Goal: Task Accomplishment & Management: Use online tool/utility

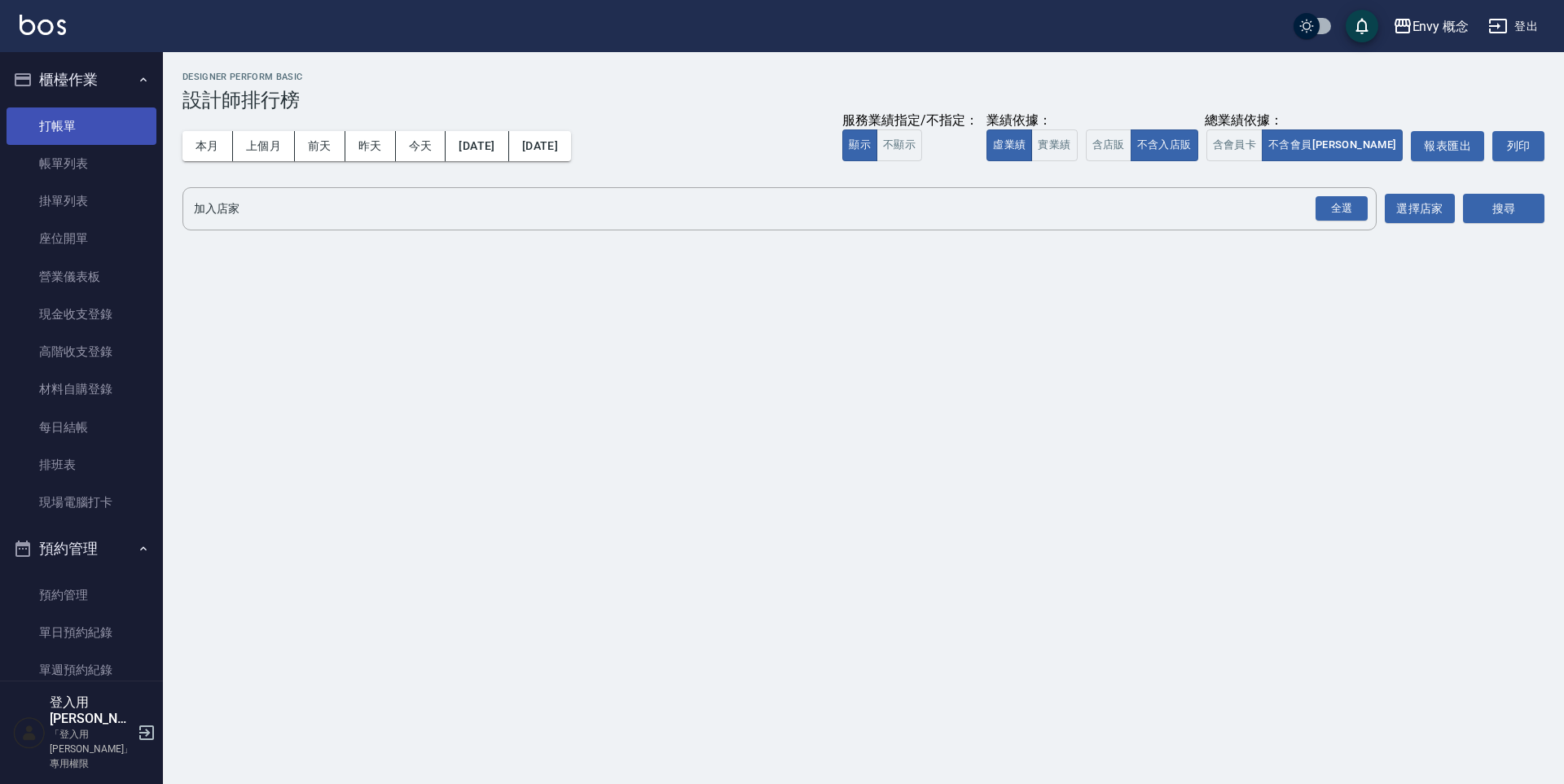
click at [99, 138] on link "打帳單" at bounding box center [81, 126] width 150 height 38
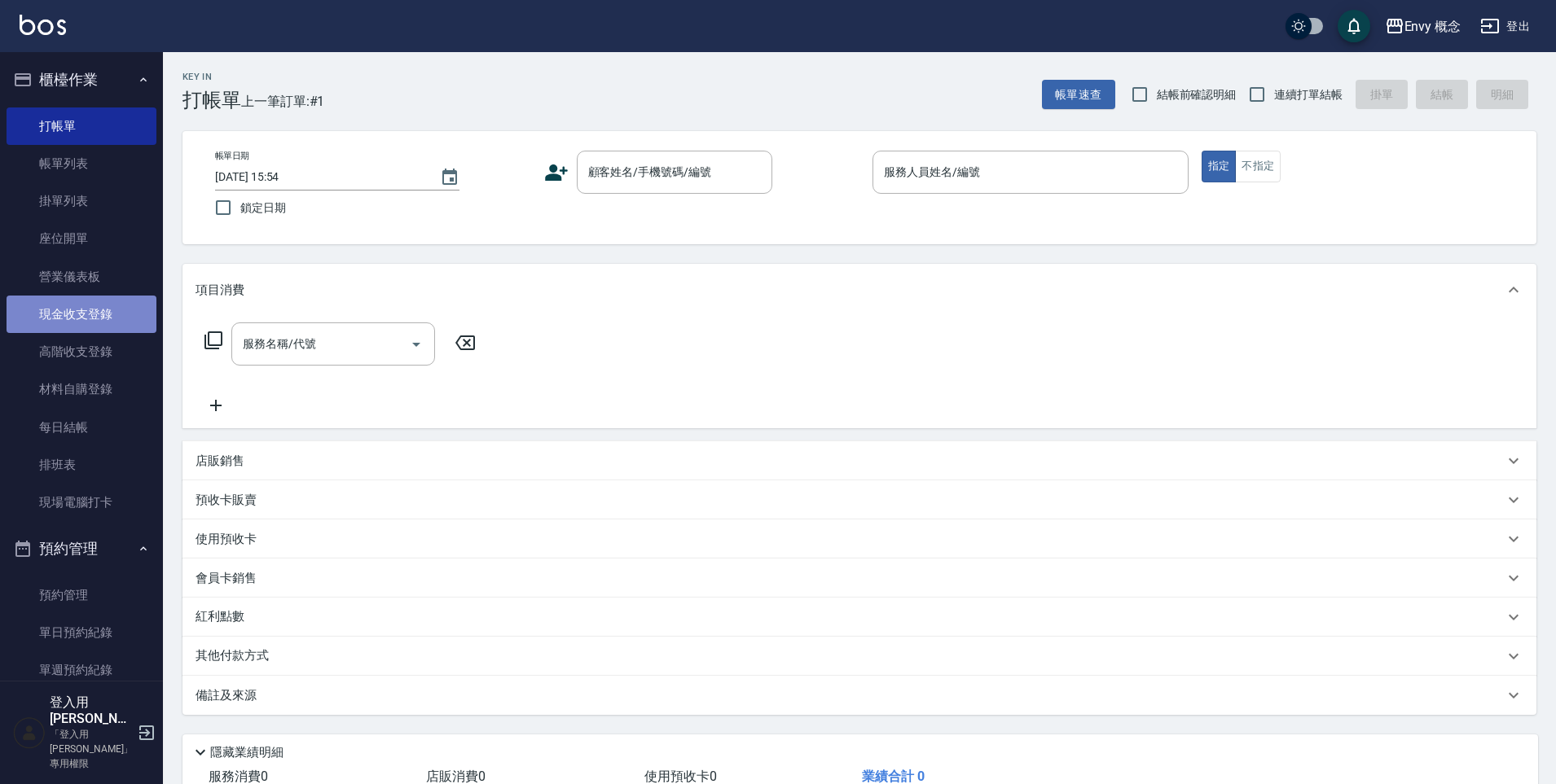
click at [101, 304] on link "現金收支登錄" at bounding box center [81, 314] width 150 height 38
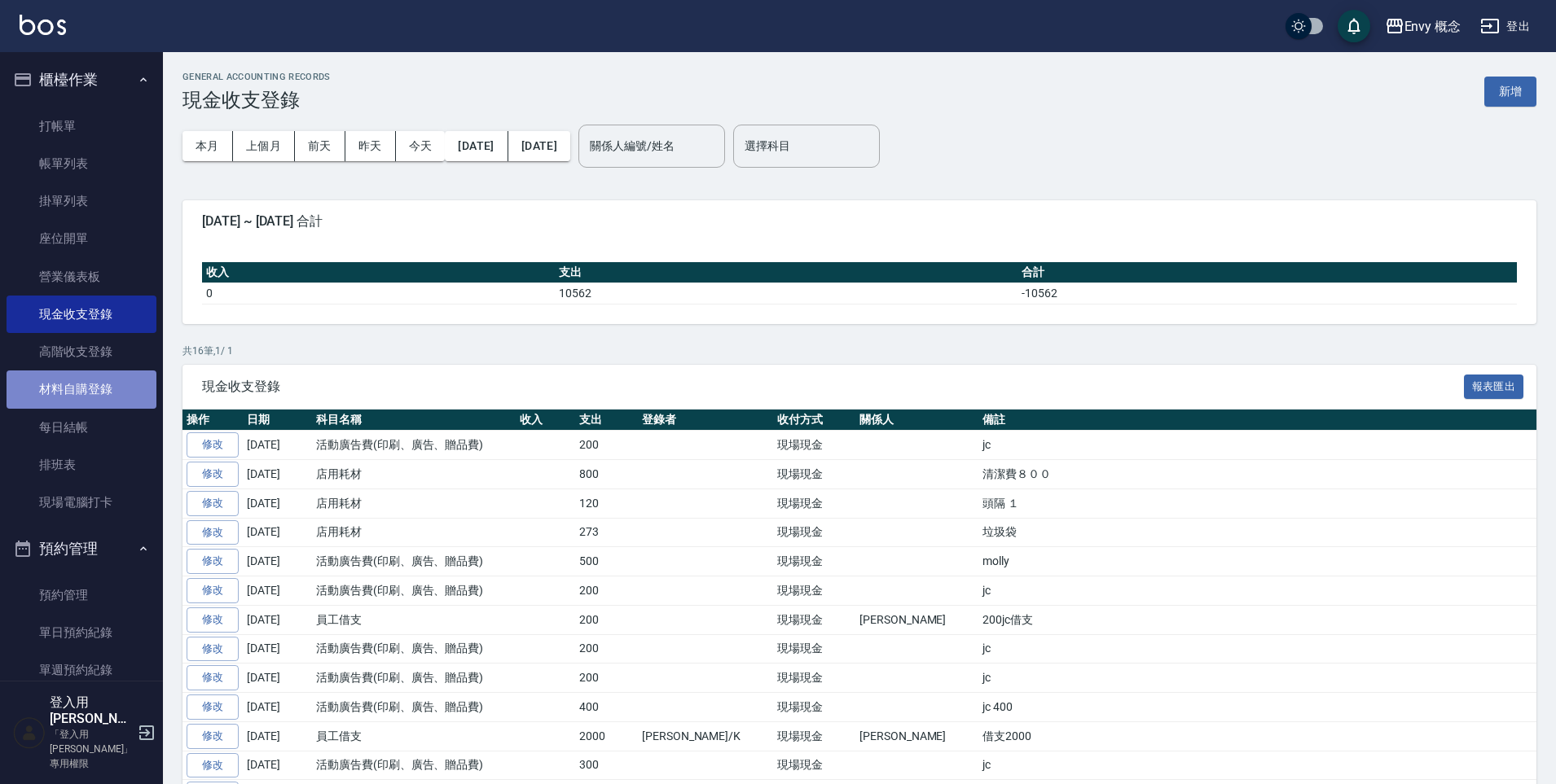
click at [85, 376] on link "材料自購登錄" at bounding box center [81, 389] width 150 height 38
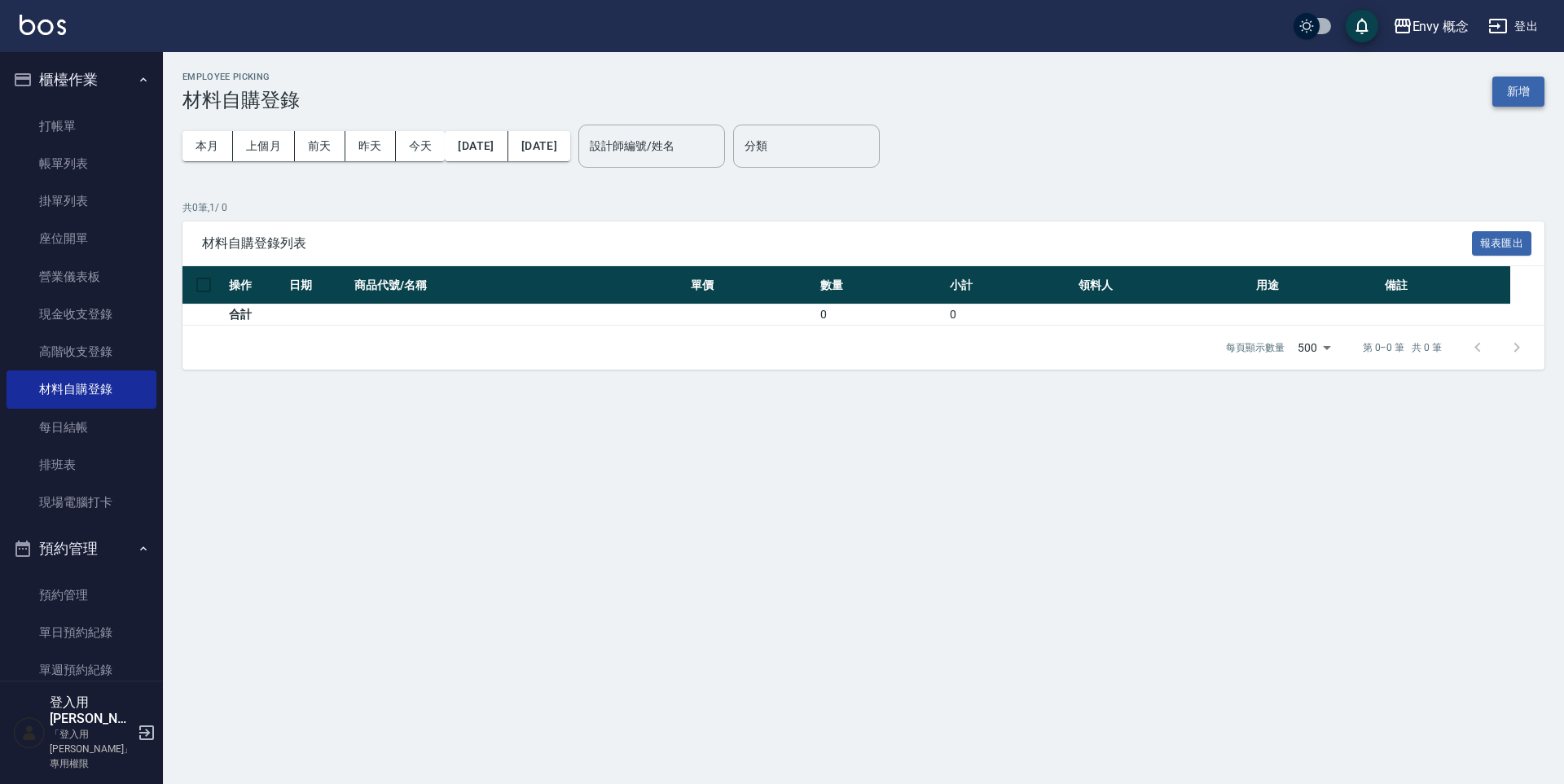
click at [1509, 98] on button "新增" at bounding box center [1518, 91] width 52 height 30
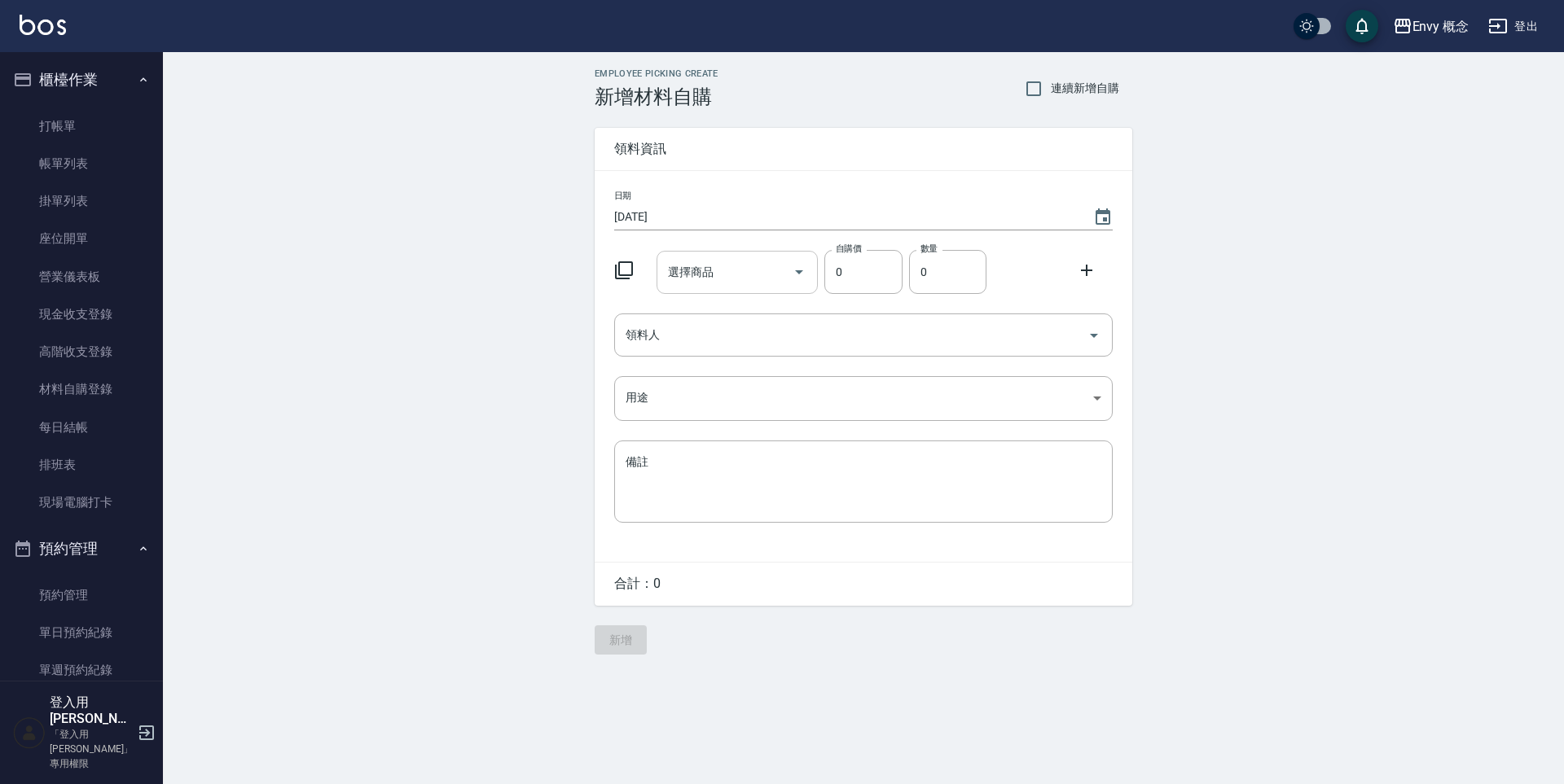
click at [792, 276] on icon "Open" at bounding box center [798, 272] width 19 height 19
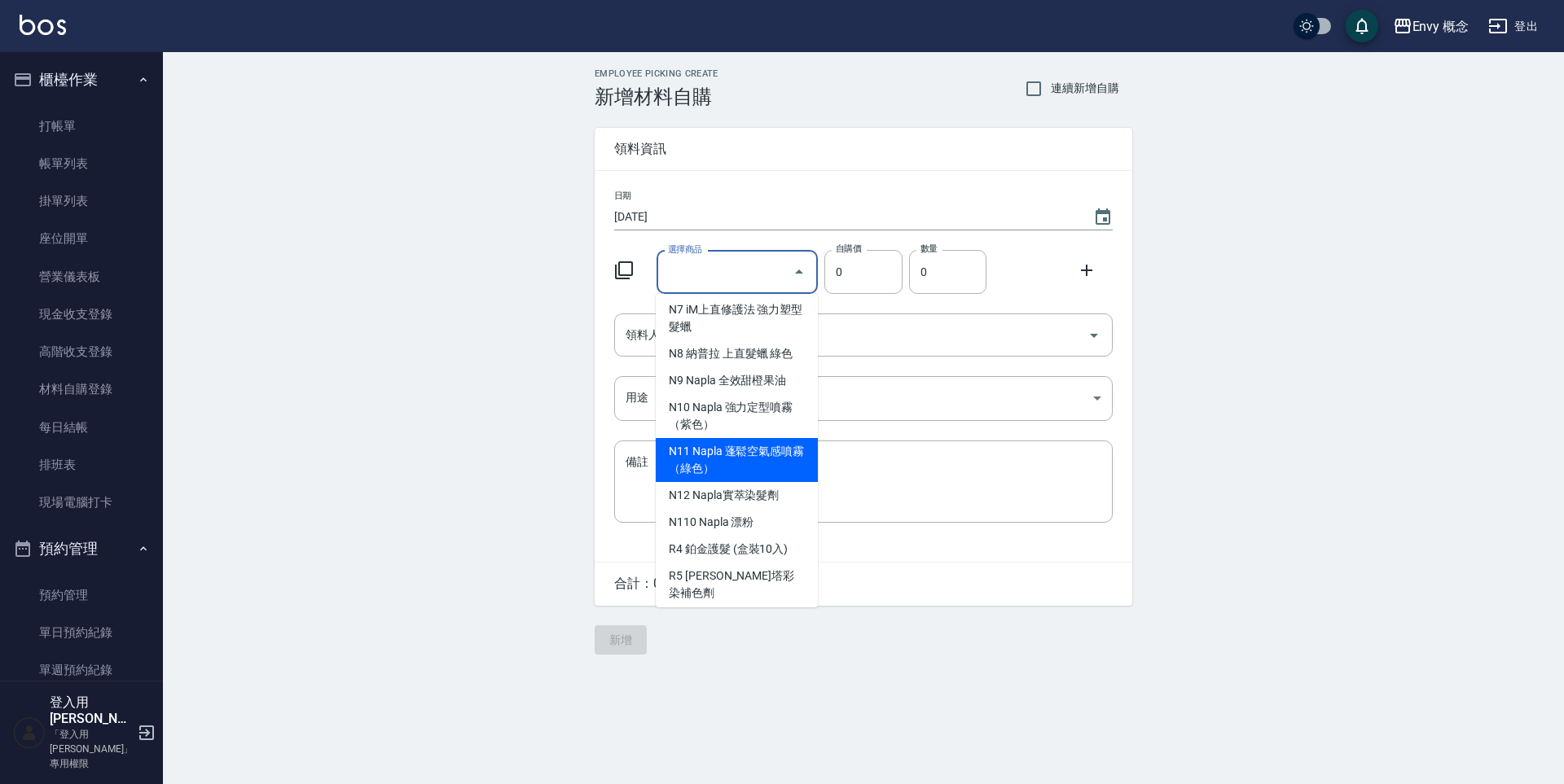
scroll to position [2981, 0]
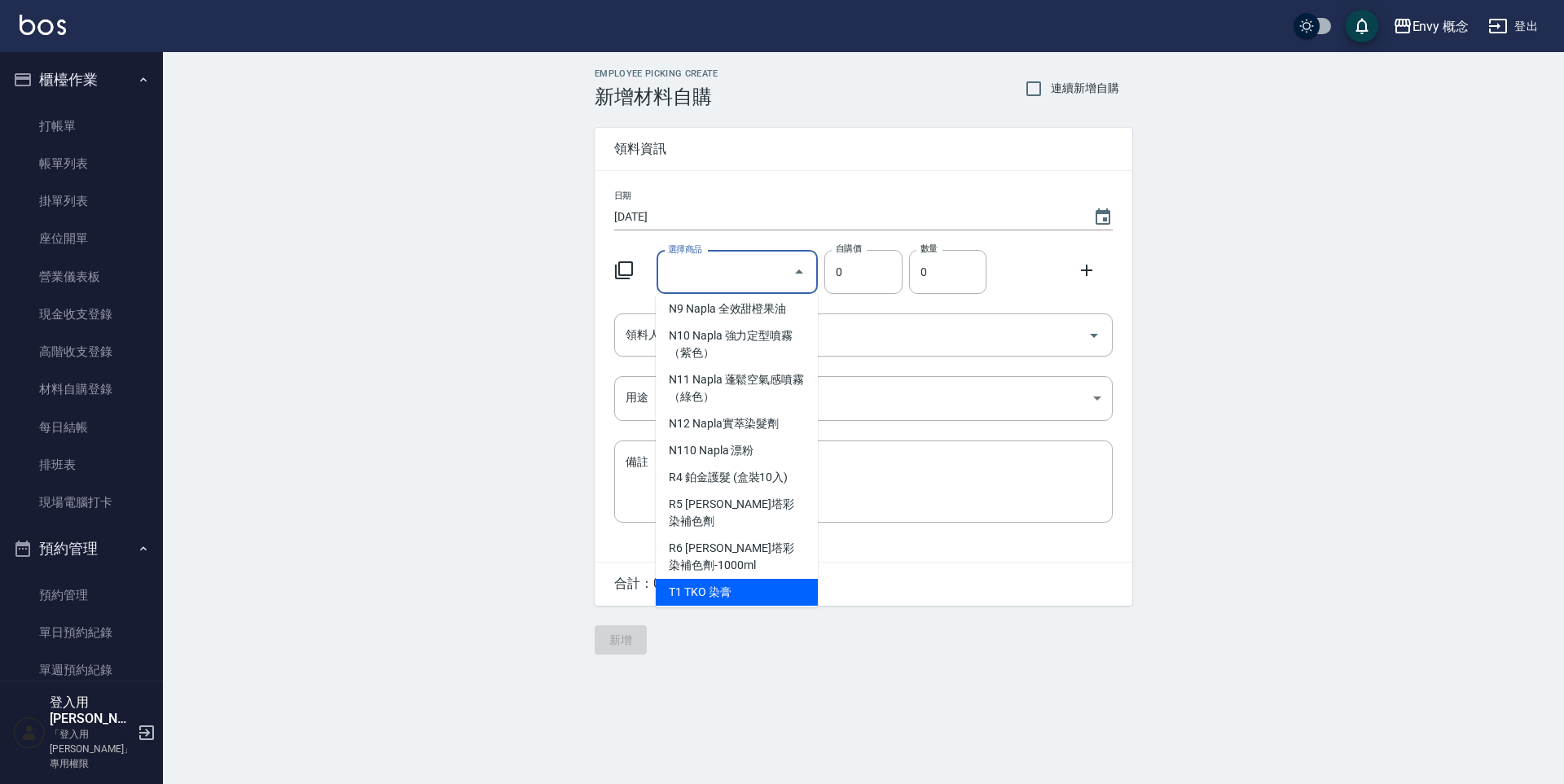
click at [737, 579] on li "T1 TKO 染膏" at bounding box center [736, 593] width 162 height 27
type input "TKO 染膏"
type input "105"
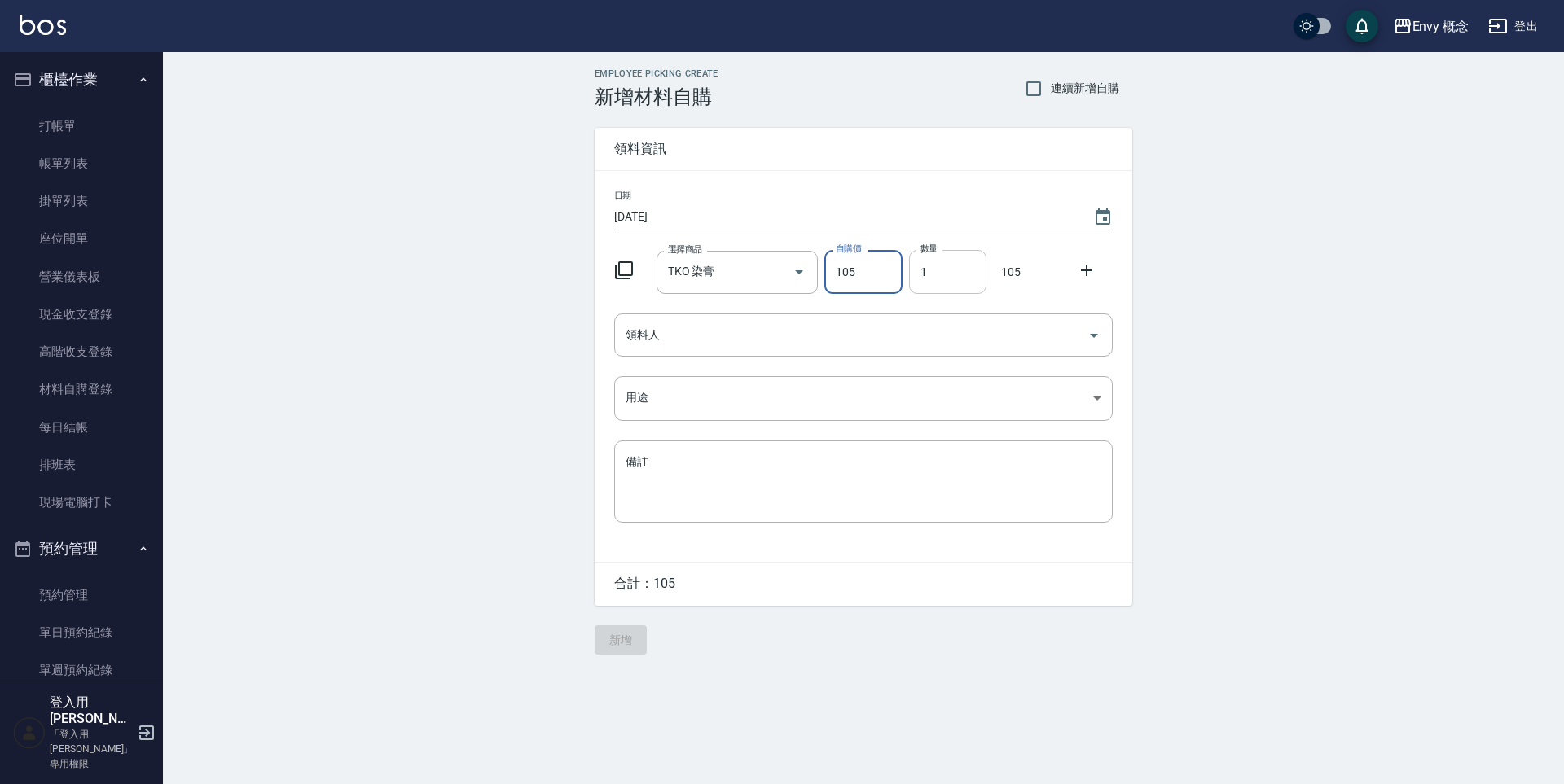
click at [966, 276] on input "1" at bounding box center [948, 272] width 77 height 44
type input "3"
click at [899, 345] on input "領料人" at bounding box center [851, 335] width 460 height 29
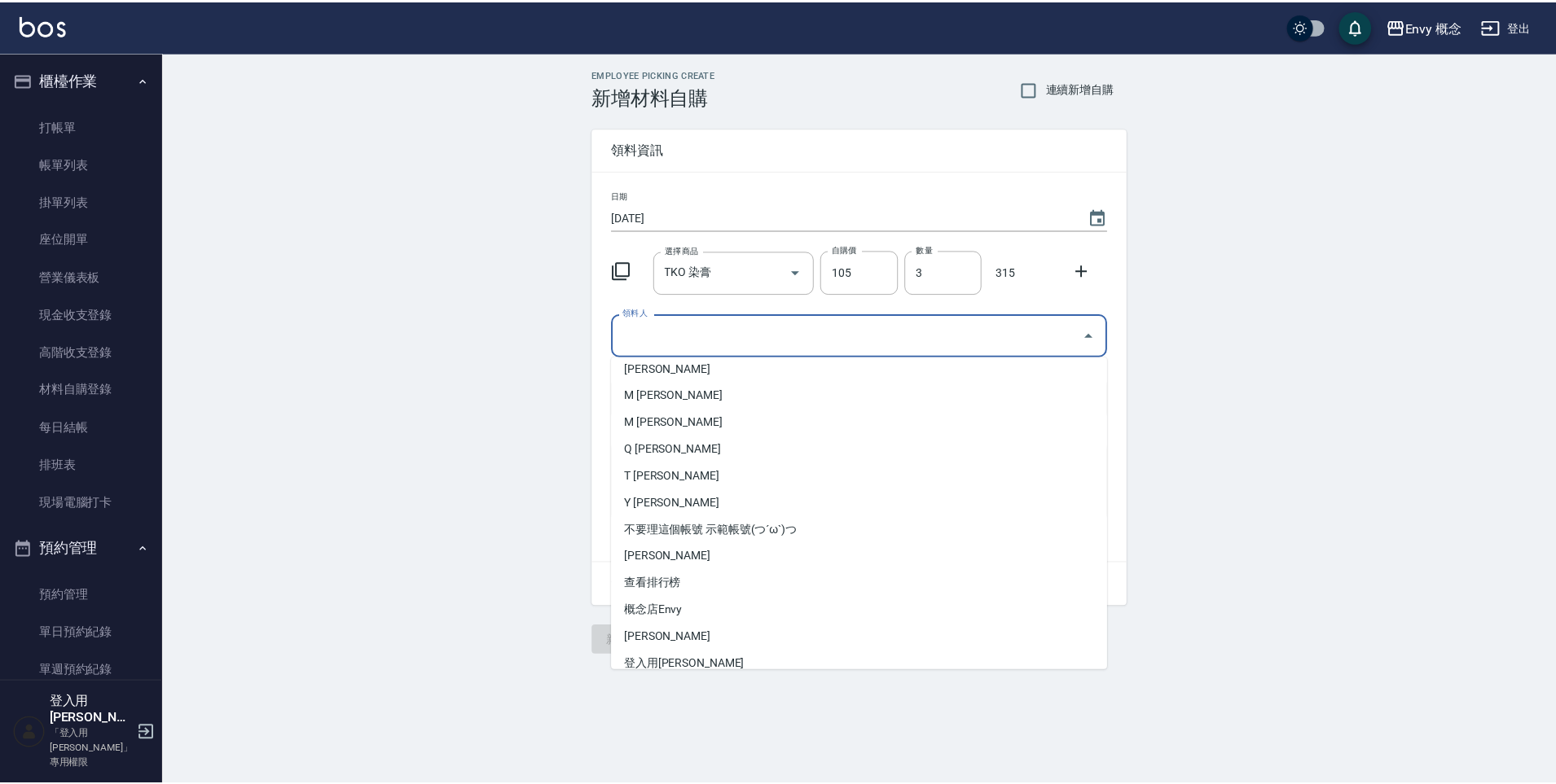
scroll to position [257, 0]
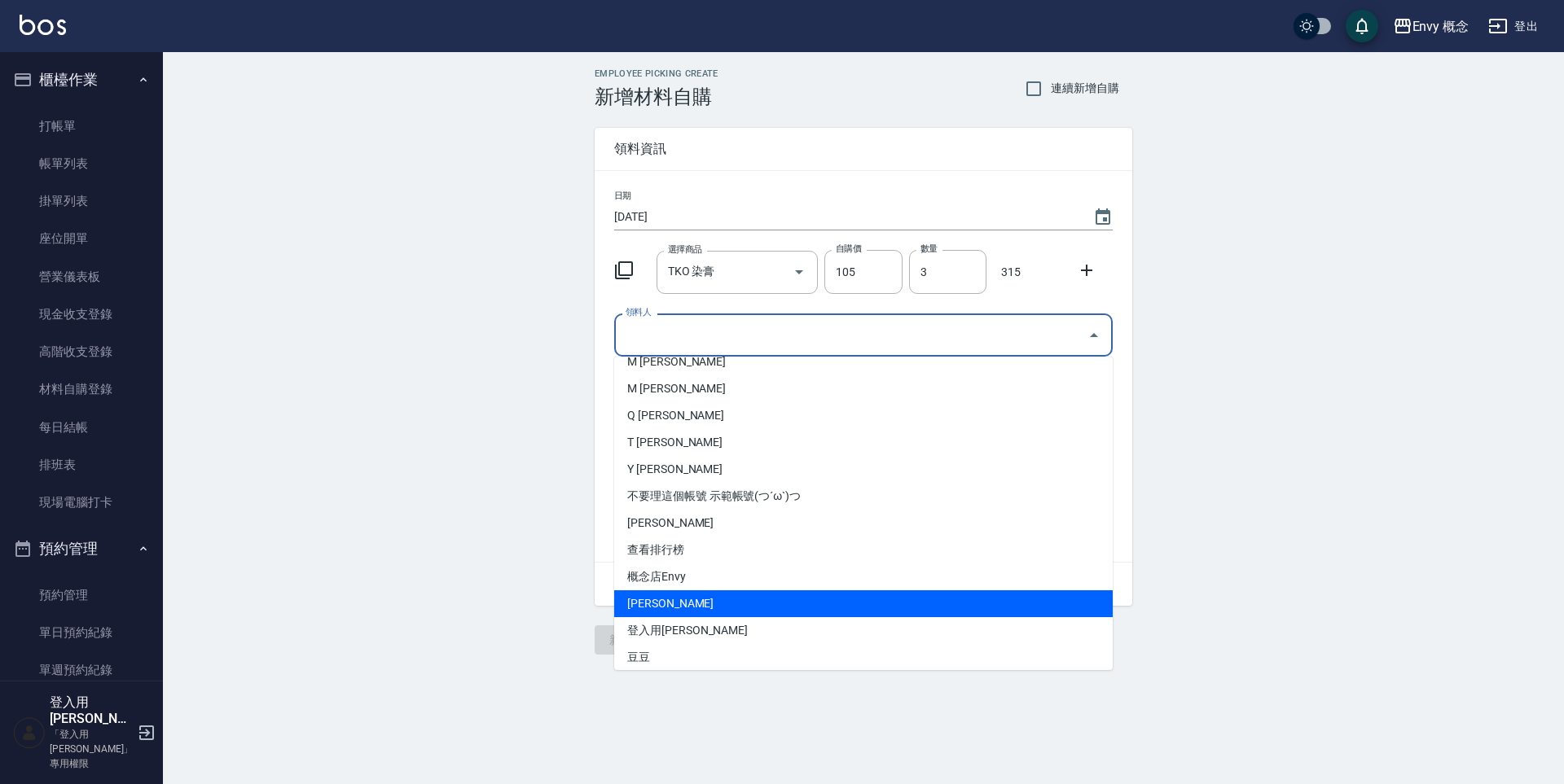
click at [664, 600] on li "[PERSON_NAME]" at bounding box center [863, 604] width 498 height 27
type input "[PERSON_NAME]"
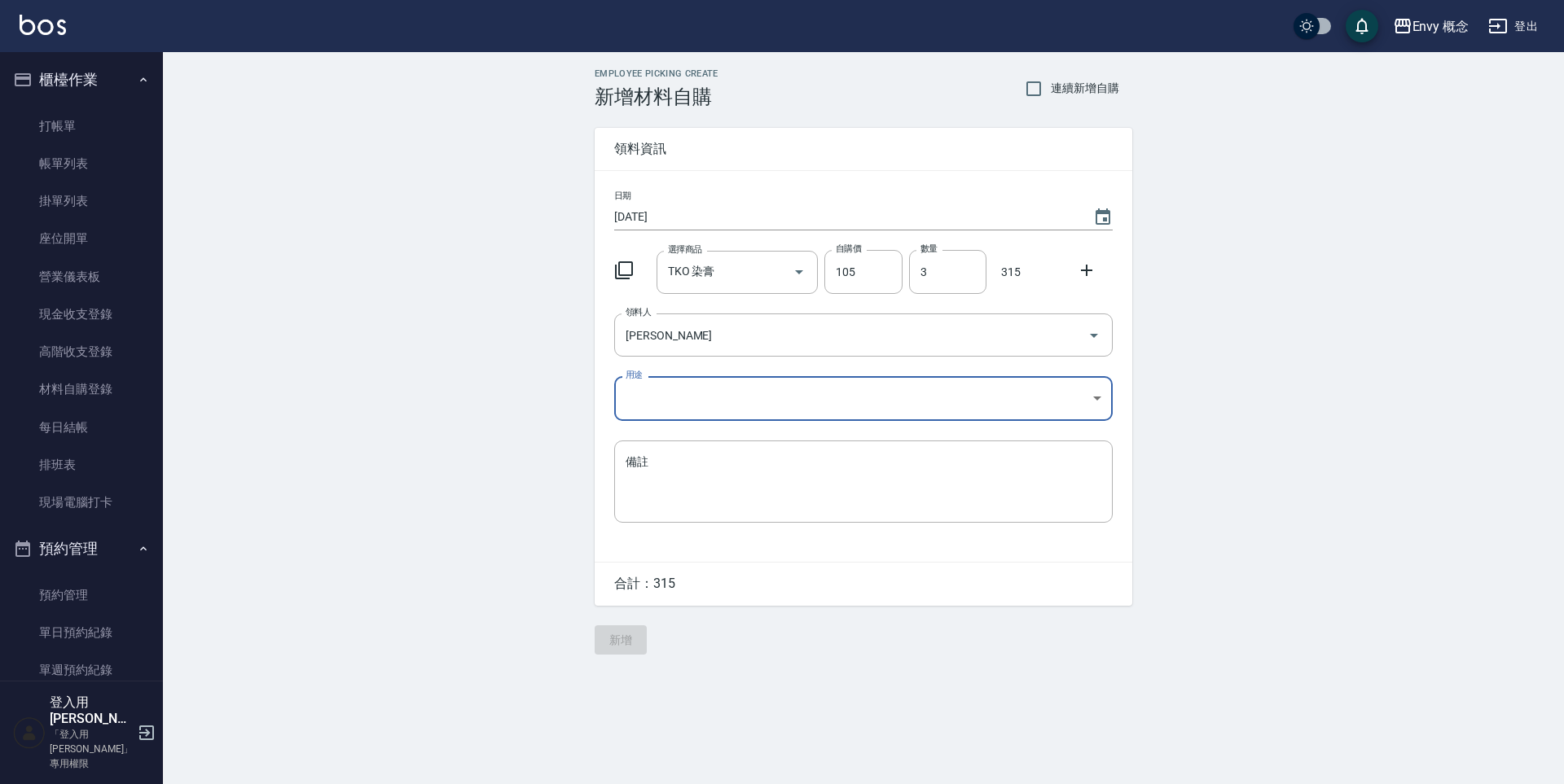
click at [683, 402] on body "Envy 概念 登出 櫃檯作業 打帳單 帳單列表 掛單列表 座位開單 營業儀表板 現金收支登錄 高階收支登錄 材料自購登錄 每日結帳 排班表 現場電腦打卡 預…" at bounding box center [782, 392] width 1564 height 784
click at [699, 470] on li "自購" at bounding box center [863, 468] width 498 height 27
type input "自購"
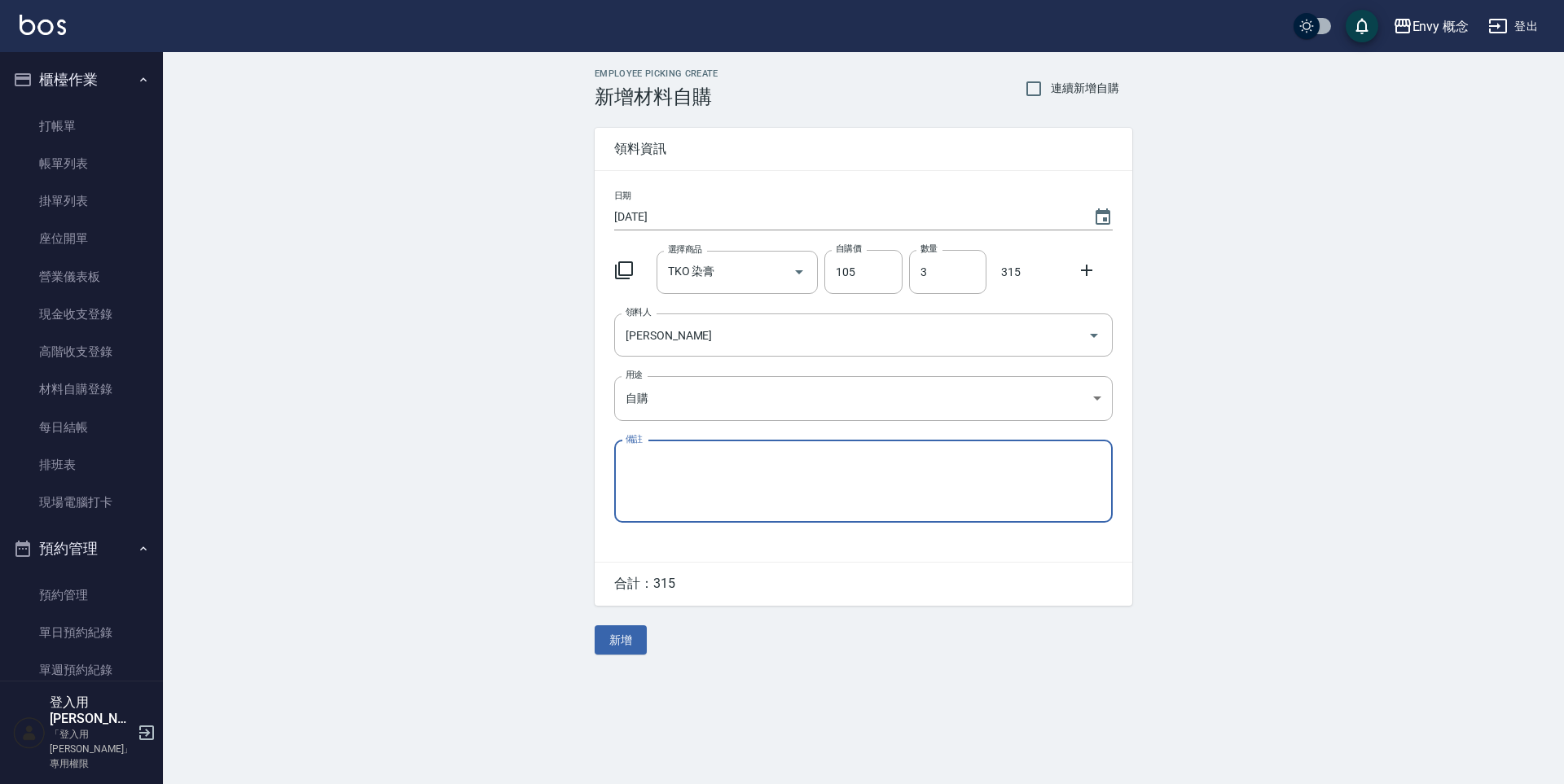
click at [659, 486] on textarea "備註" at bounding box center [863, 481] width 475 height 55
type textarea "5/11*1 7/27*1 6/71*1"
click at [637, 646] on button "新增" at bounding box center [621, 641] width 52 height 30
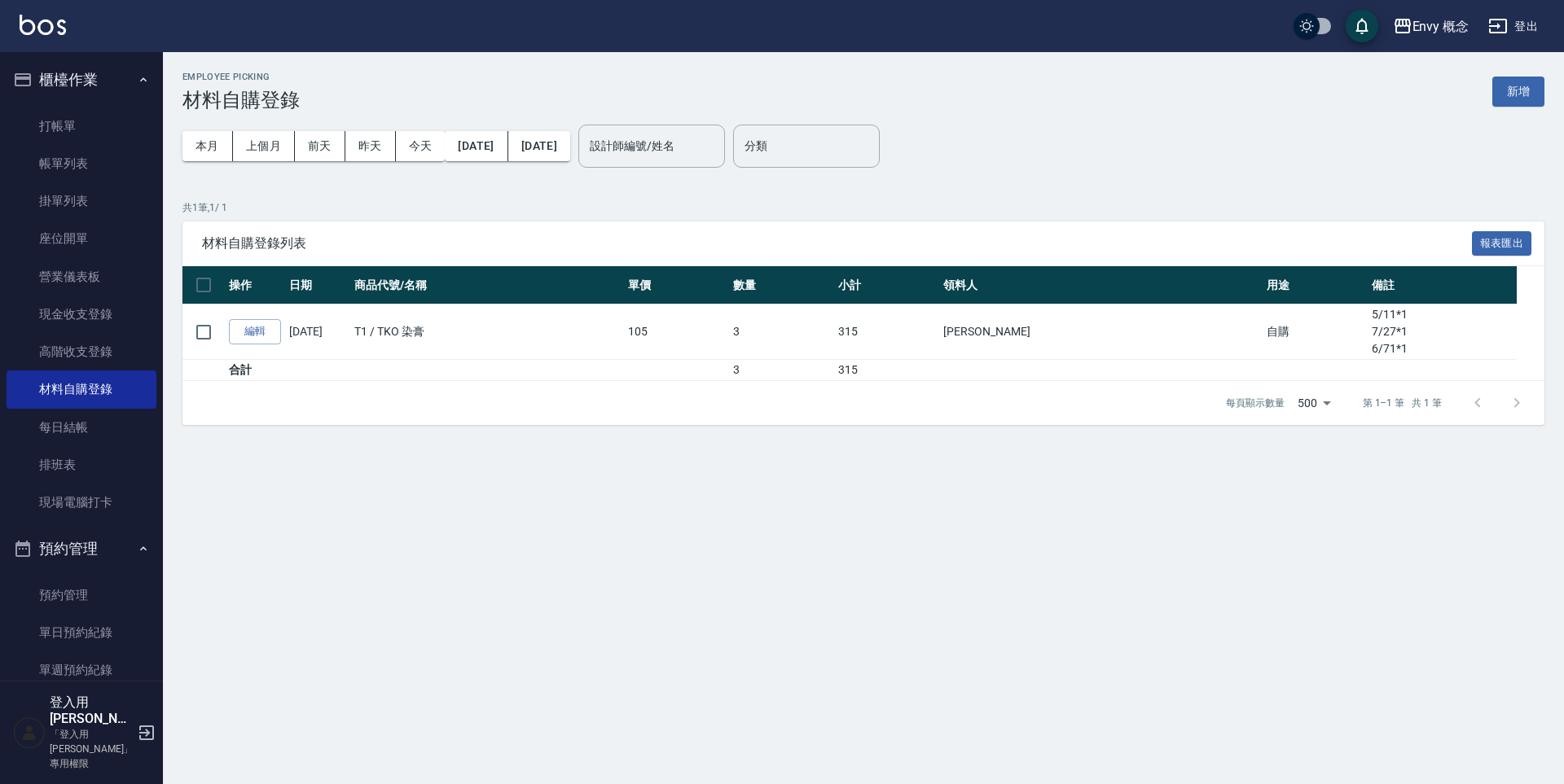
click at [977, 648] on div "Employee Picking 材料自購登錄 新增 本月 上個月 [DATE] [DATE] [DATE] [DATE] [DATE] 設計師編號/姓名 設…" at bounding box center [782, 392] width 1564 height 784
click at [51, 128] on link "打帳單" at bounding box center [81, 126] width 150 height 38
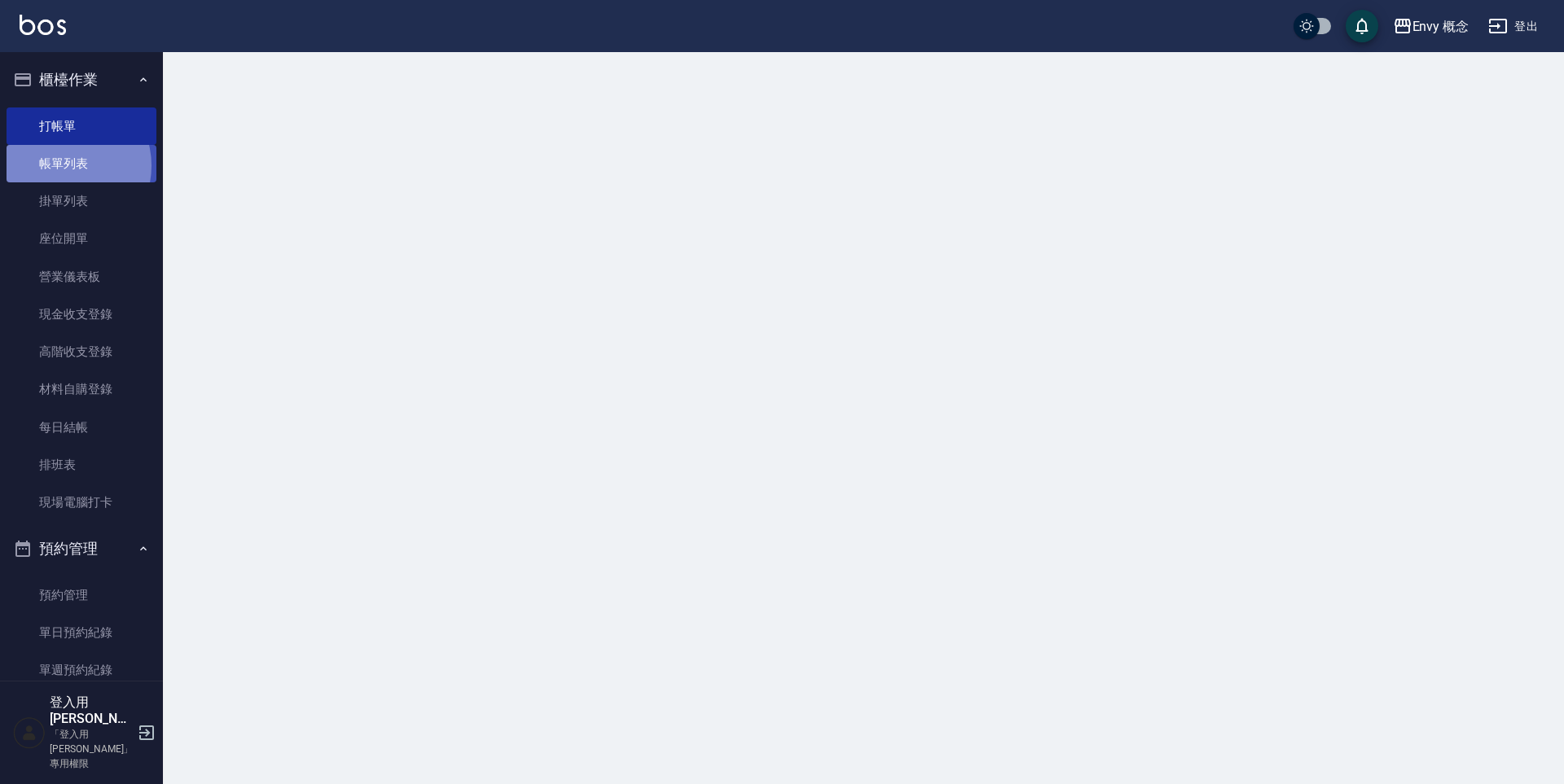
click at [65, 167] on link "帳單列表" at bounding box center [81, 164] width 150 height 38
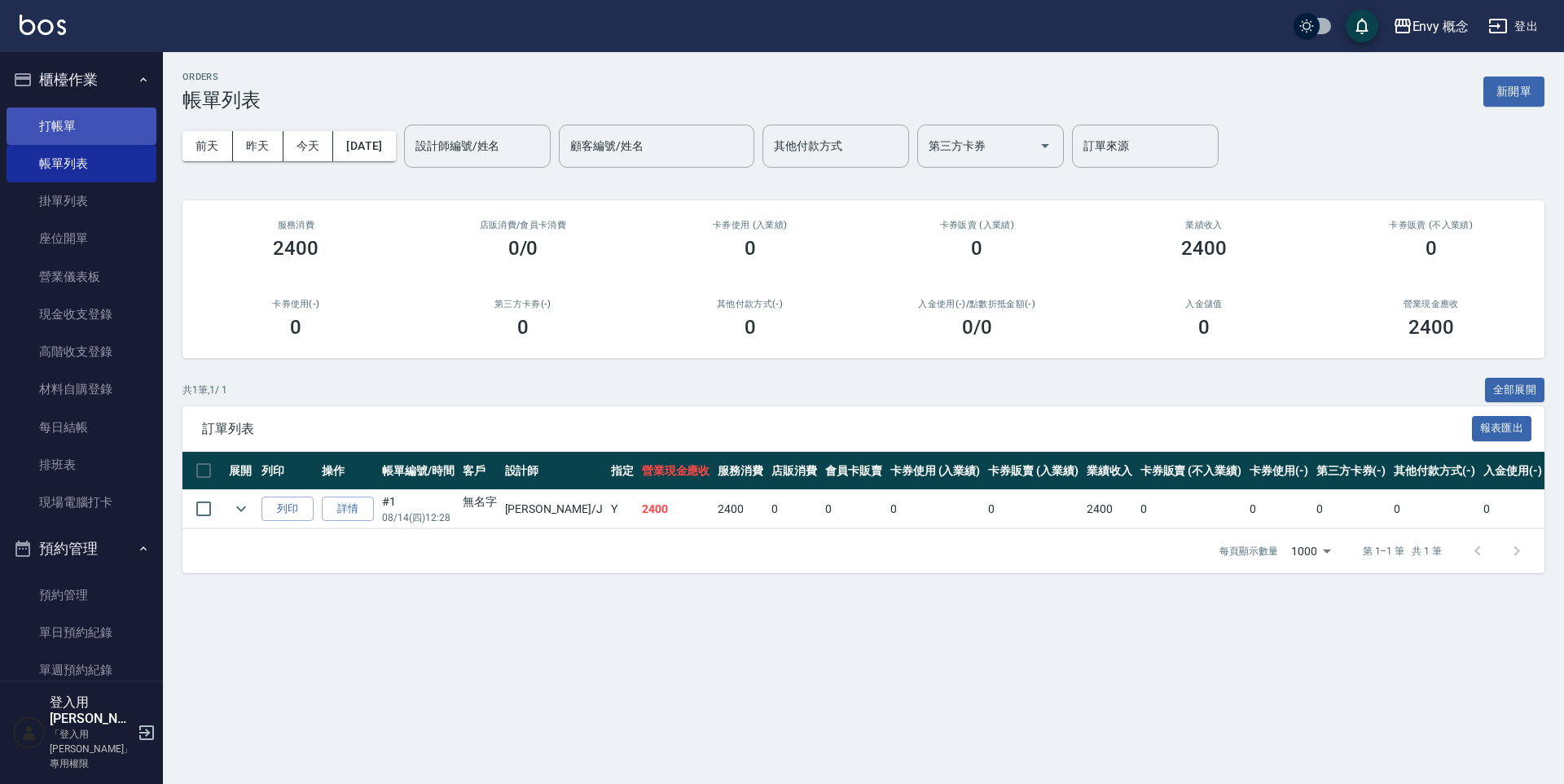
click at [68, 138] on link "打帳單" at bounding box center [81, 126] width 150 height 38
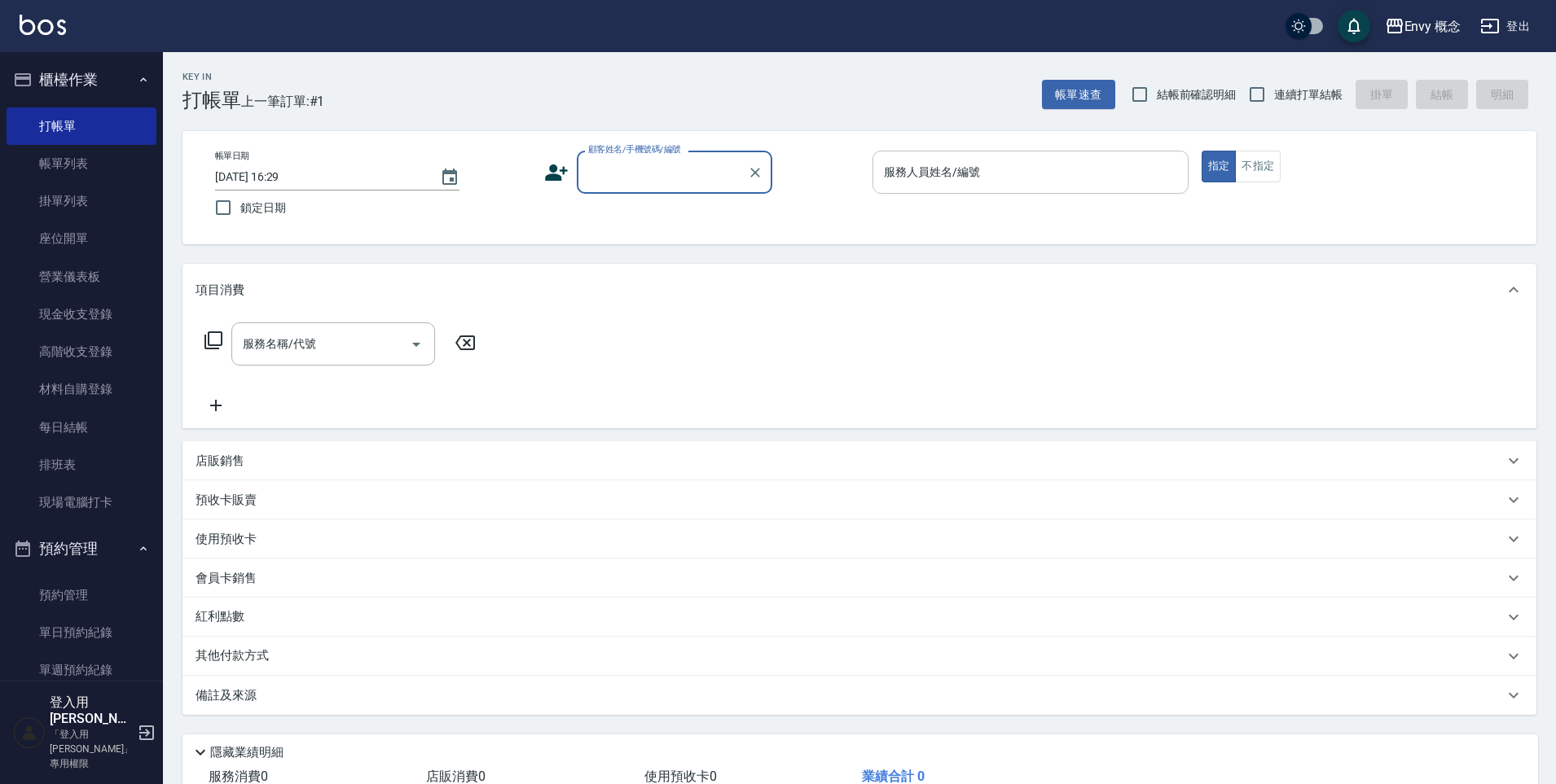
click at [894, 166] on div "服務人員姓名/編號 服務人員姓名/編號" at bounding box center [1030, 172] width 316 height 43
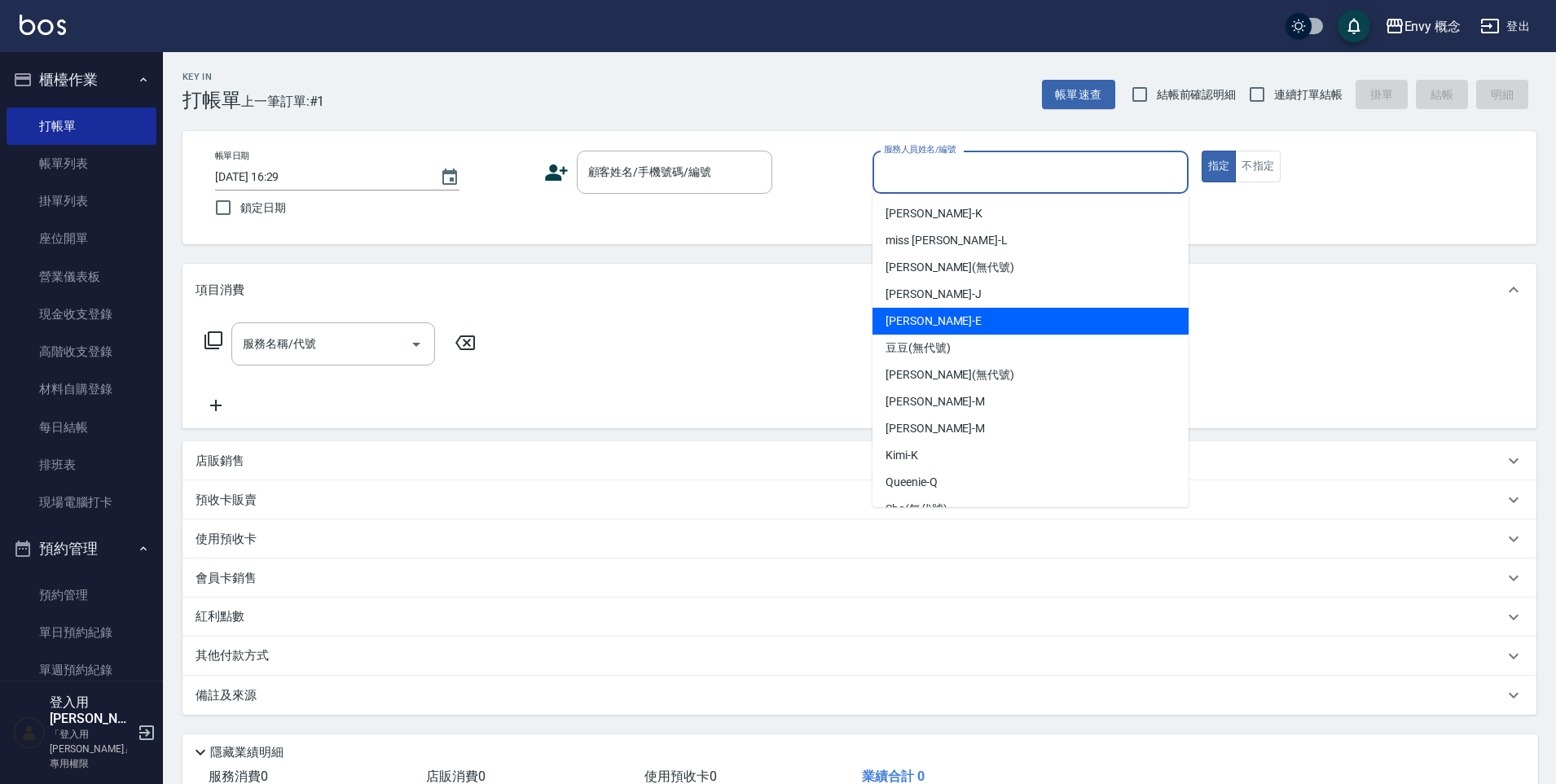
scroll to position [129, 0]
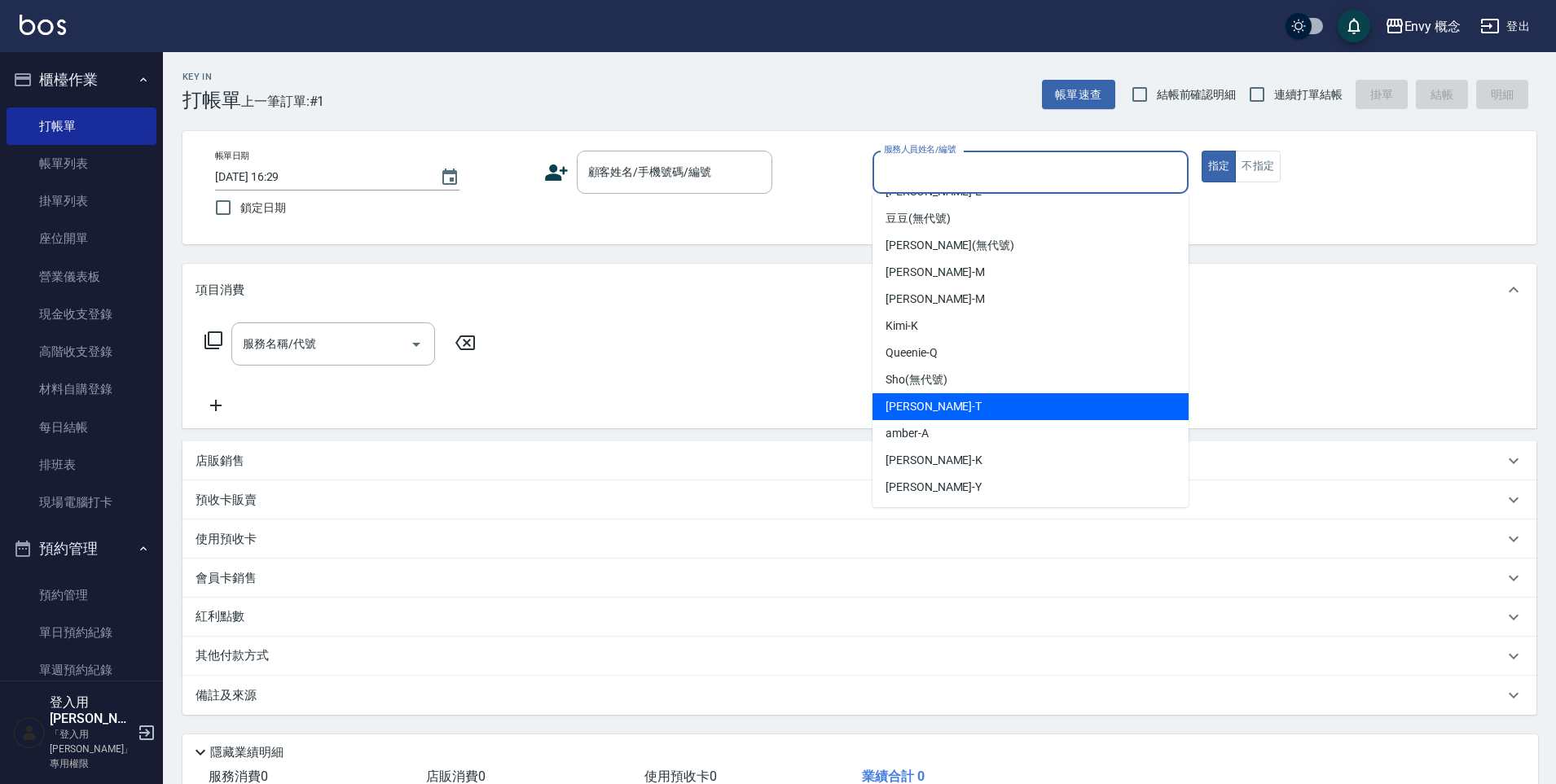
click at [967, 402] on div "[PERSON_NAME]" at bounding box center [1030, 407] width 316 height 27
type input "[PERSON_NAME]"
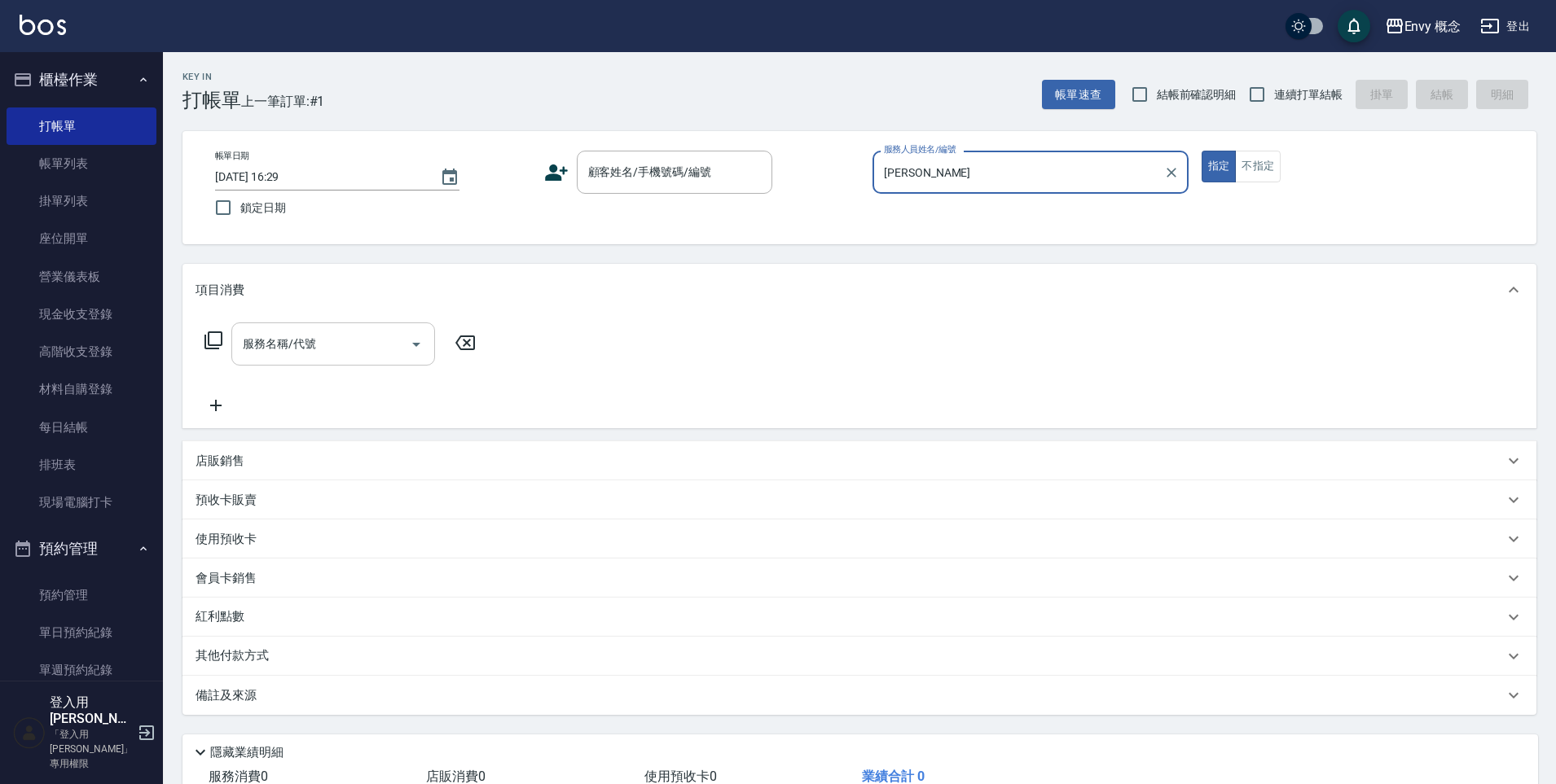
click at [366, 350] on input "服務名稱/代號" at bounding box center [321, 344] width 164 height 29
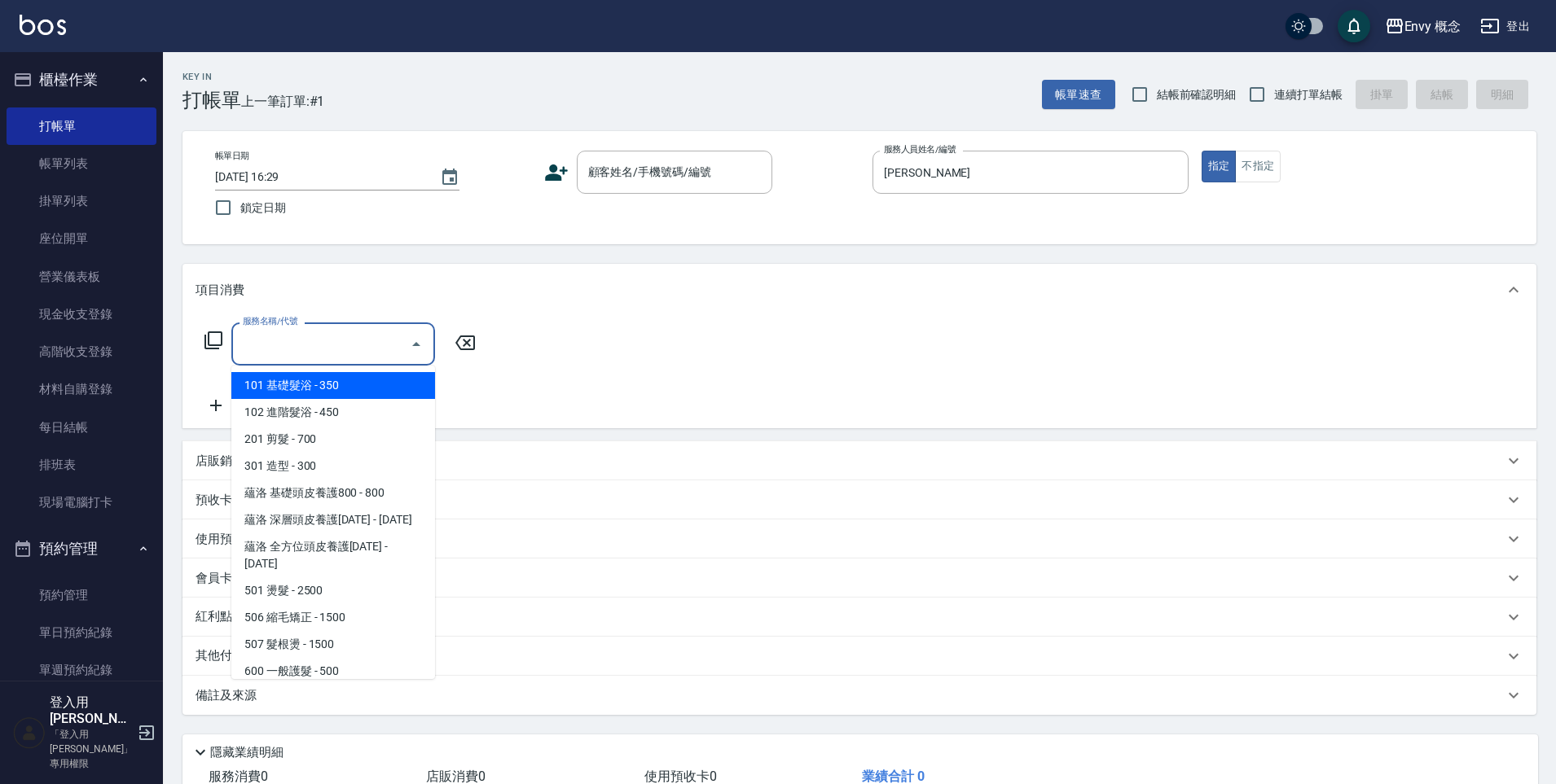
type input "７"
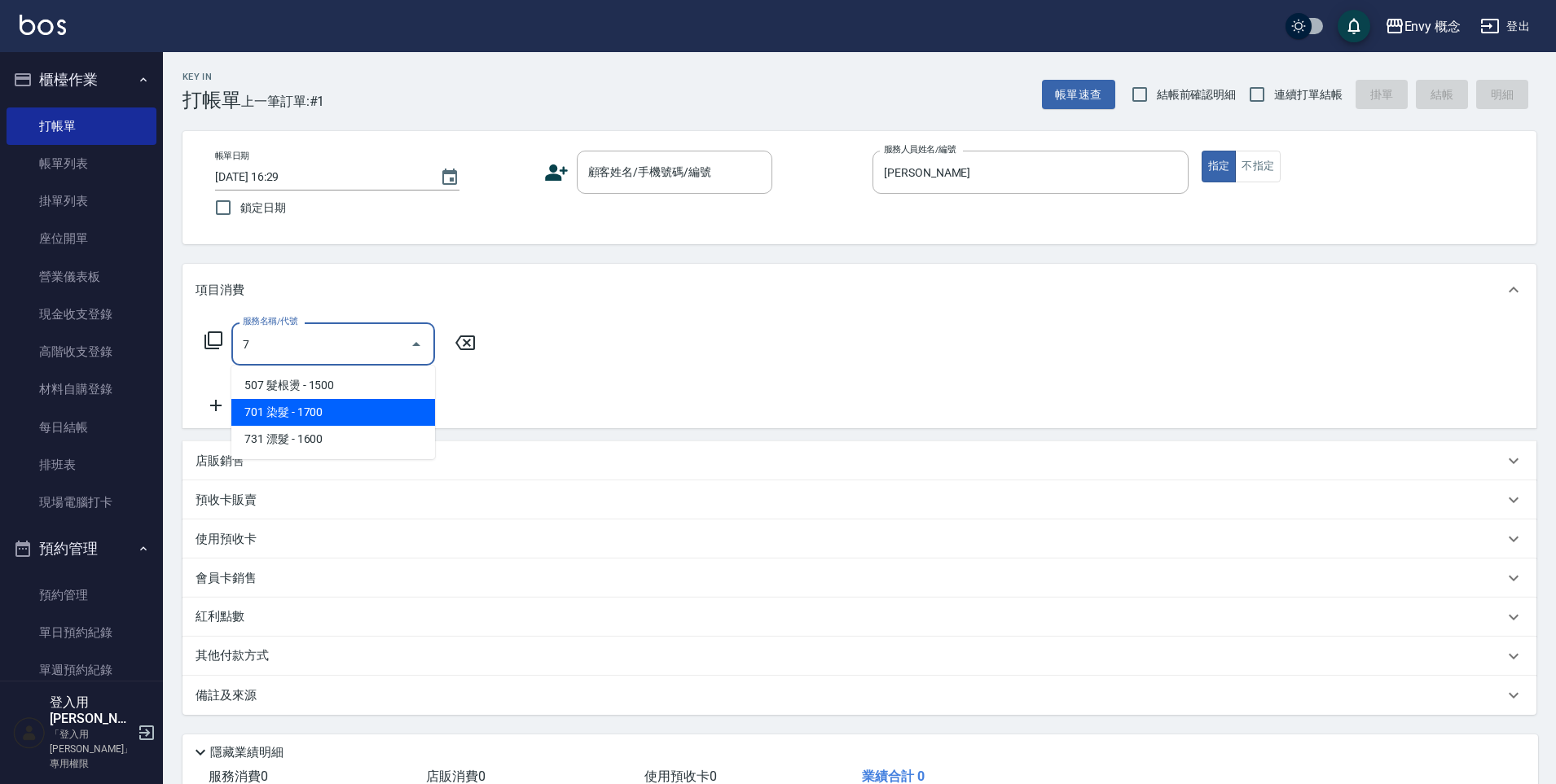
click at [385, 408] on span "701 染髮 - 1700" at bounding box center [333, 413] width 204 height 27
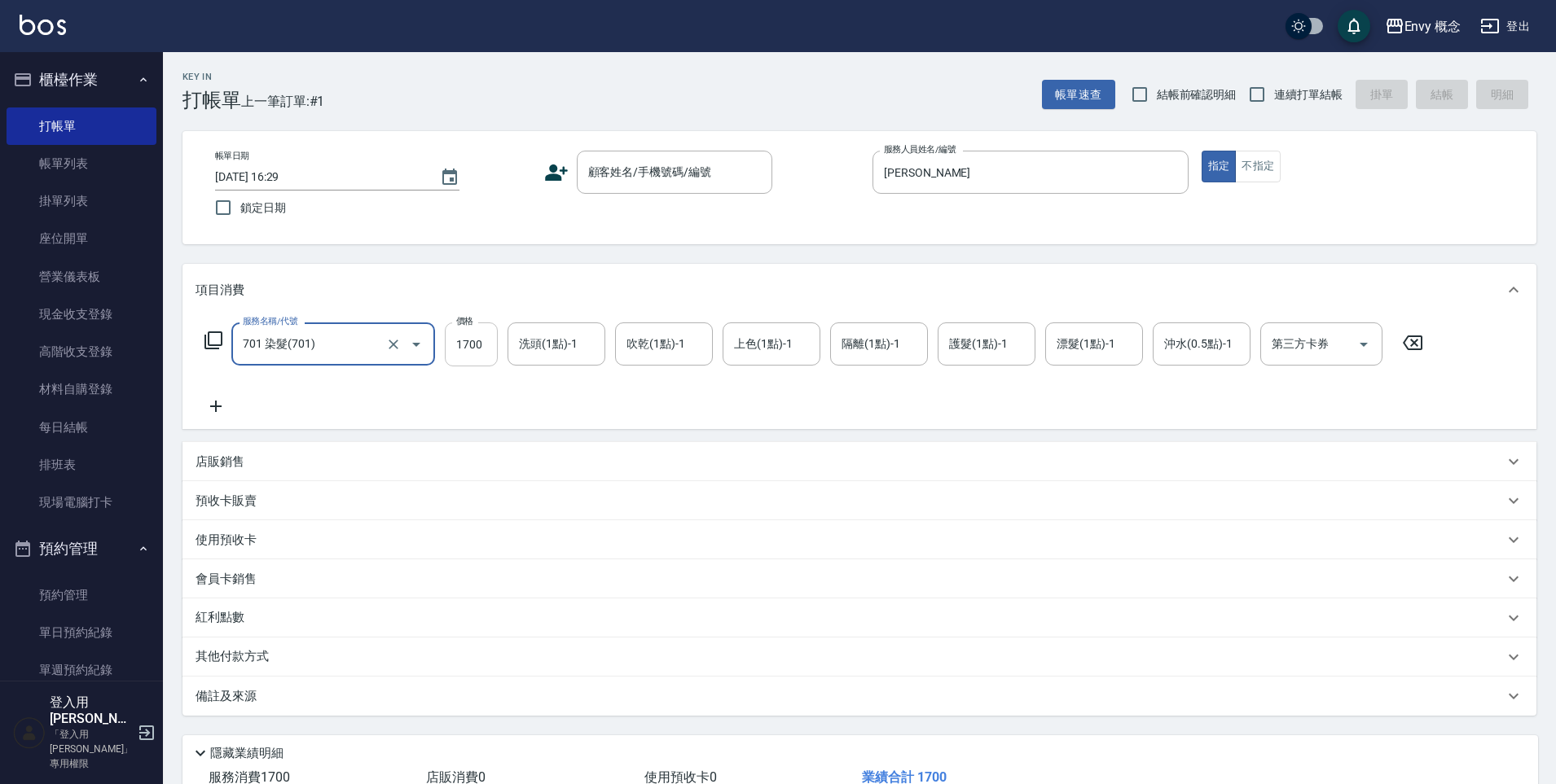
type input "701 染髮(701)"
click at [487, 343] on input "1700" at bounding box center [471, 345] width 53 height 44
type input "5980"
click at [232, 653] on p "其他付款方式" at bounding box center [236, 657] width 81 height 18
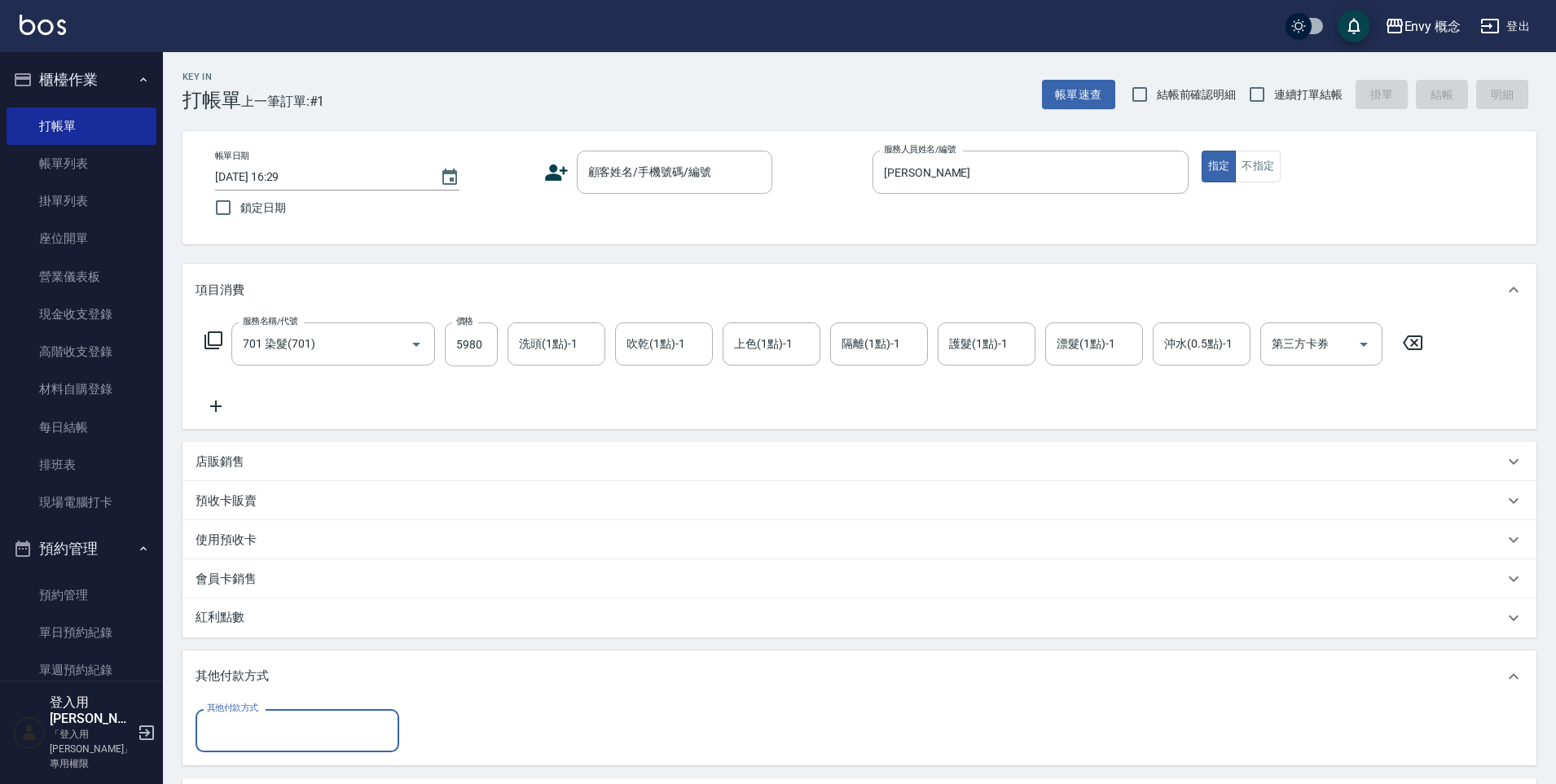
scroll to position [0, 0]
click at [265, 724] on input "其他付款方式" at bounding box center [297, 731] width 189 height 29
click at [356, 650] on span "信用卡" at bounding box center [297, 662] width 204 height 27
type input "信用卡"
type input "5980"
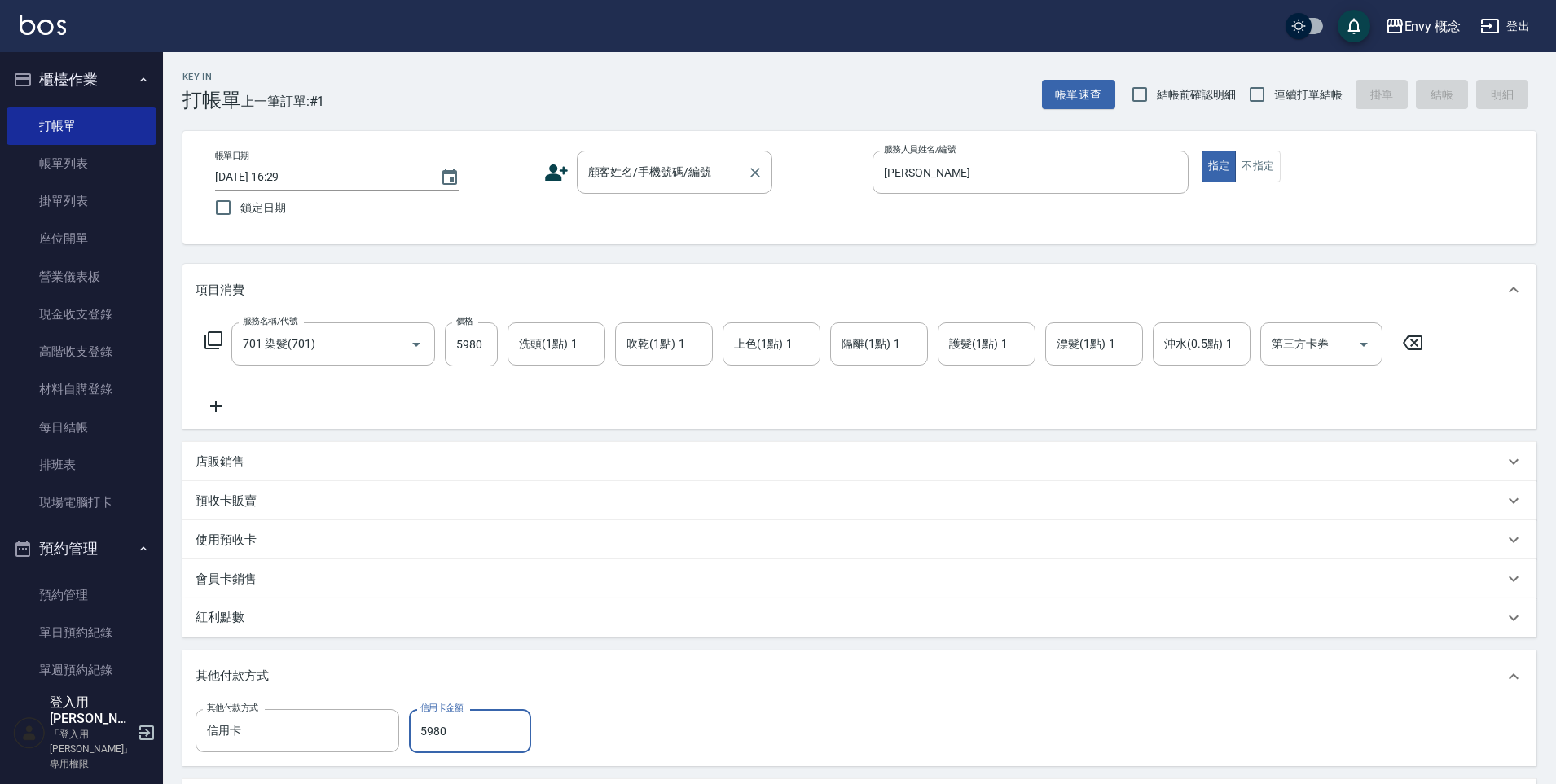
click at [614, 175] on div "顧客姓名/手機號碼/編號 顧客姓名/手機號碼/編號" at bounding box center [674, 172] width 195 height 43
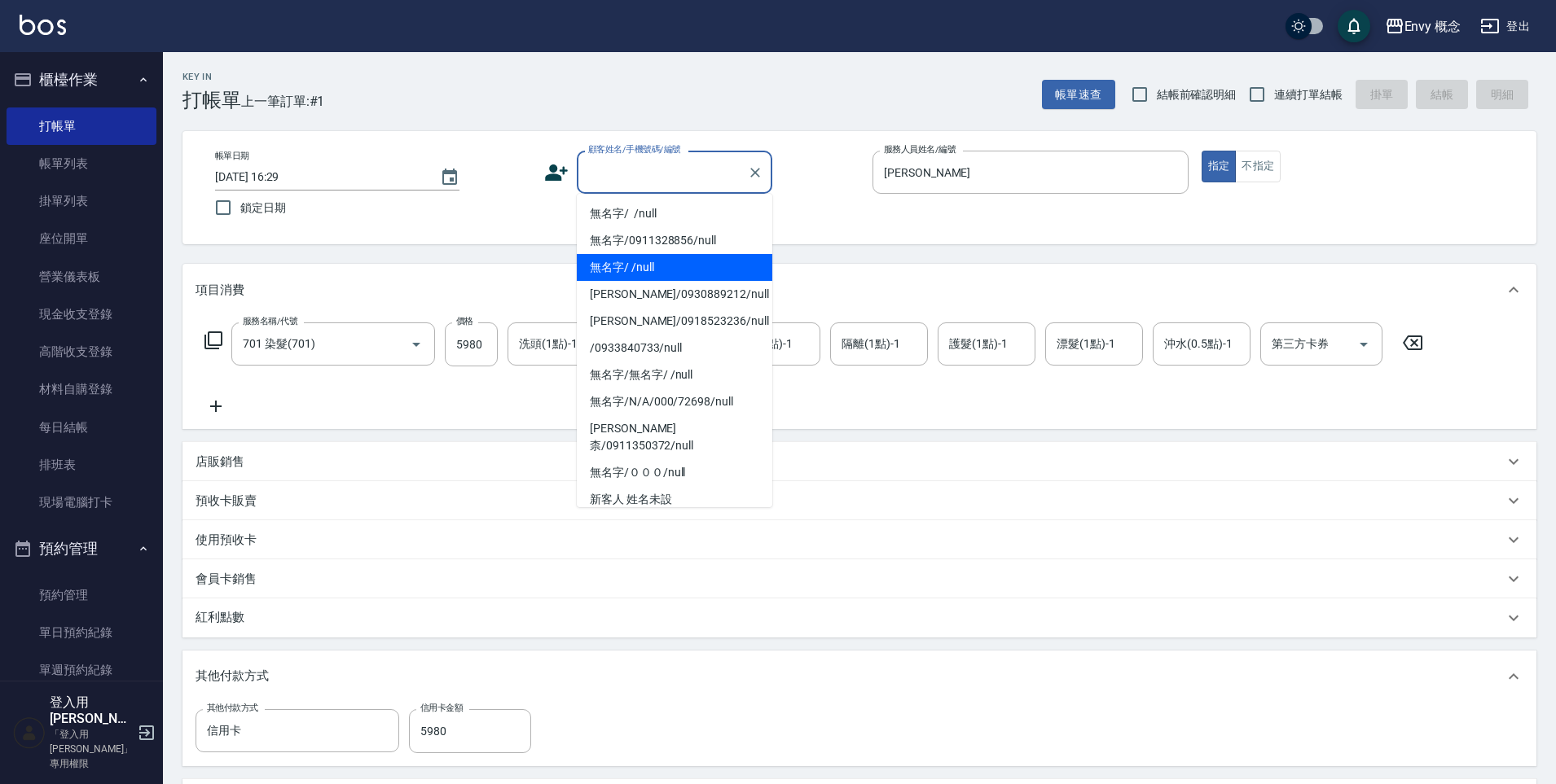
click at [667, 262] on li "無名字/ /null" at bounding box center [674, 267] width 195 height 27
type input "無名字/ /null"
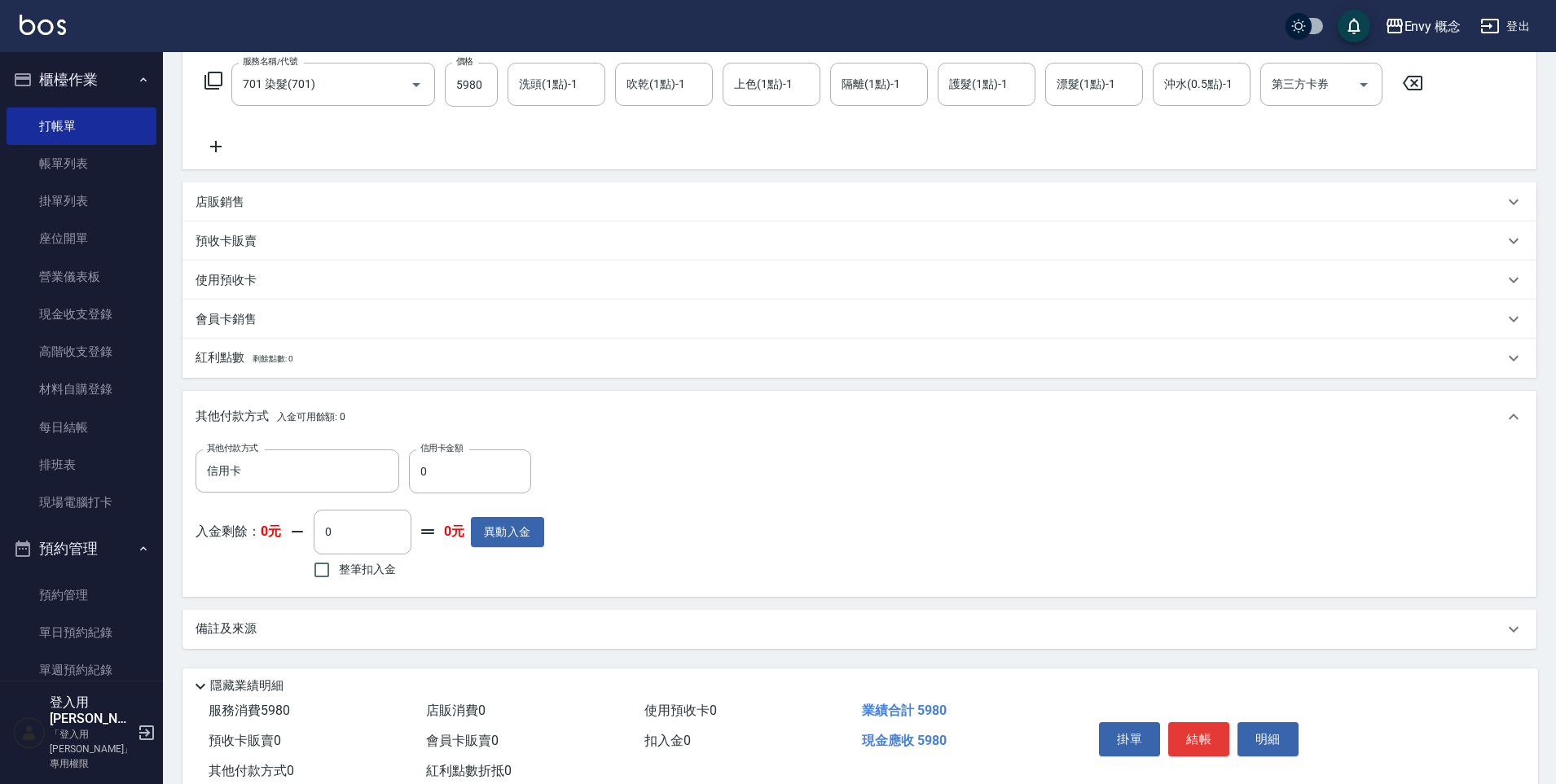
scroll to position [309, 0]
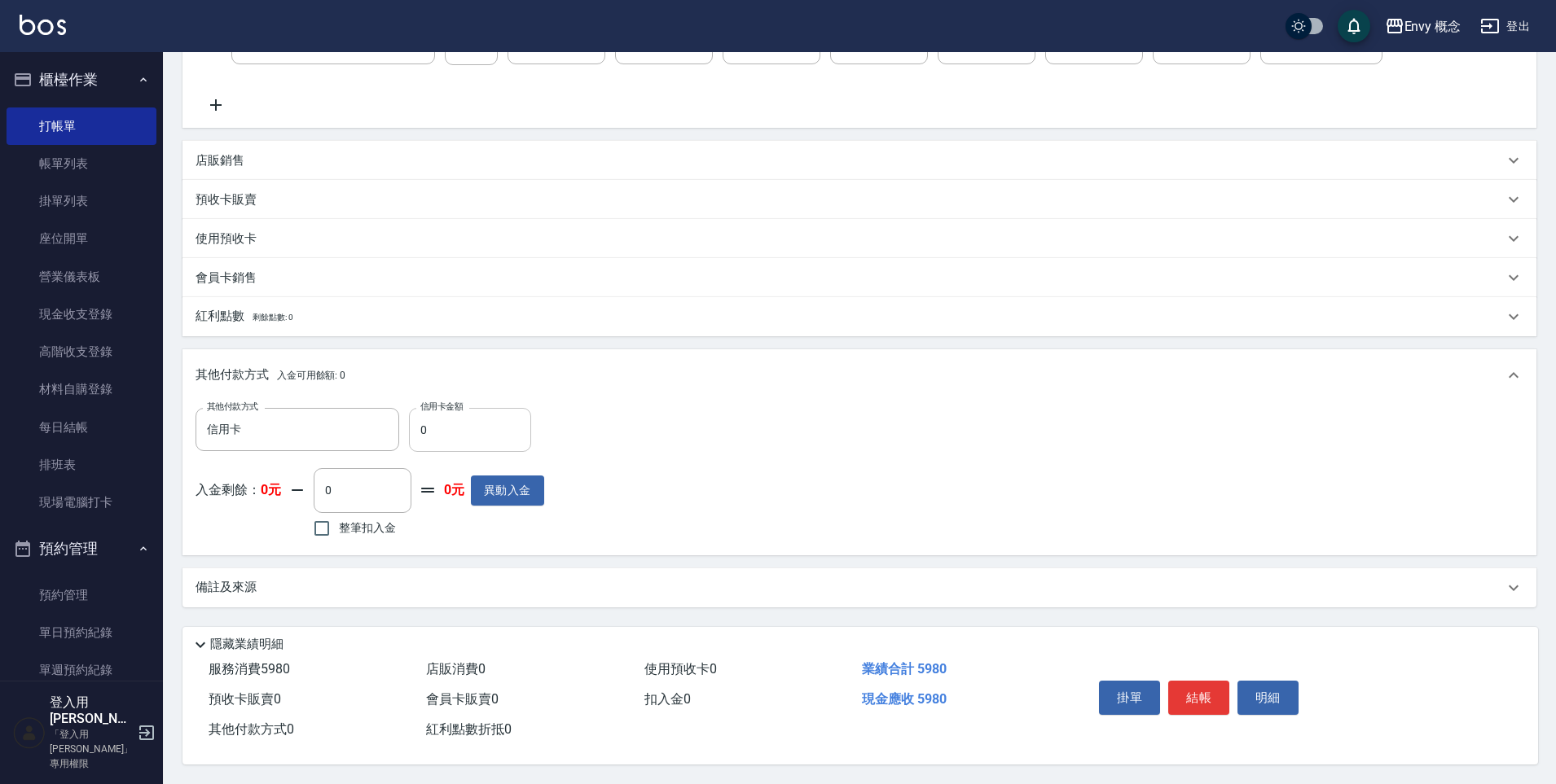
click at [467, 419] on input "0" at bounding box center [471, 430] width 122 height 44
type input "5980"
click at [1180, 688] on button "結帳" at bounding box center [1199, 698] width 61 height 34
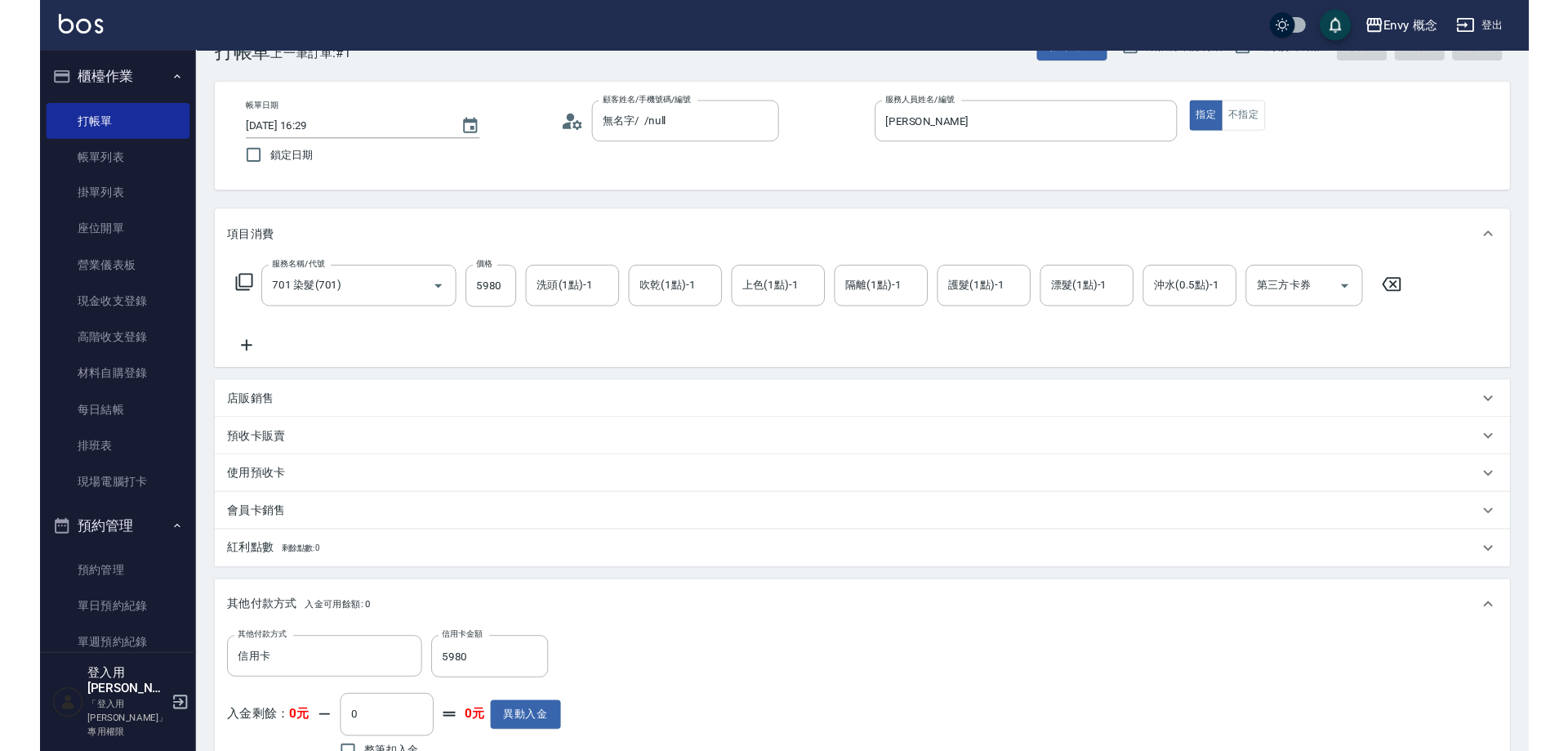
scroll to position [0, 0]
